Goal: Communication & Community: Ask a question

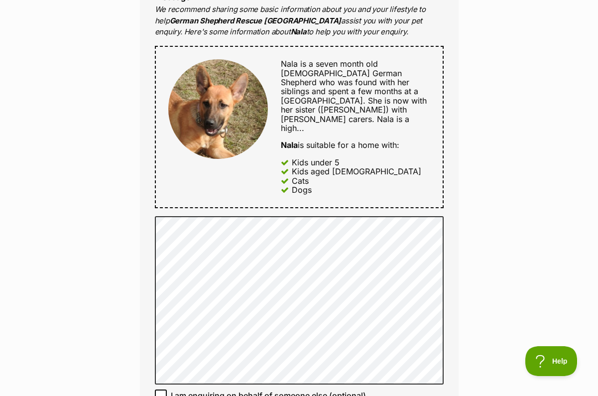
scroll to position [540, 0]
